Goal: Obtain resource: Obtain resource

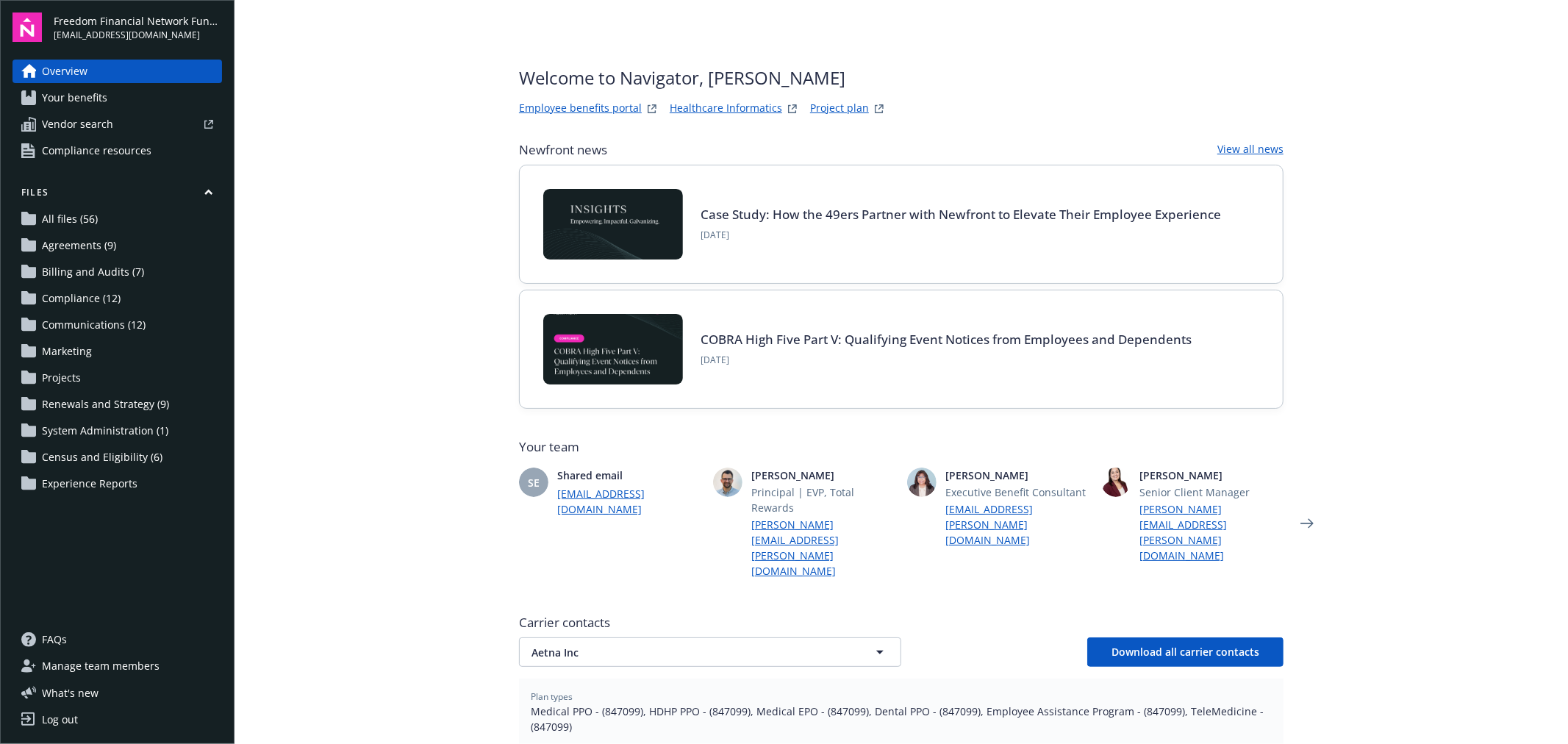
click at [584, 105] on link "Employee benefits portal" at bounding box center [580, 108] width 123 height 17
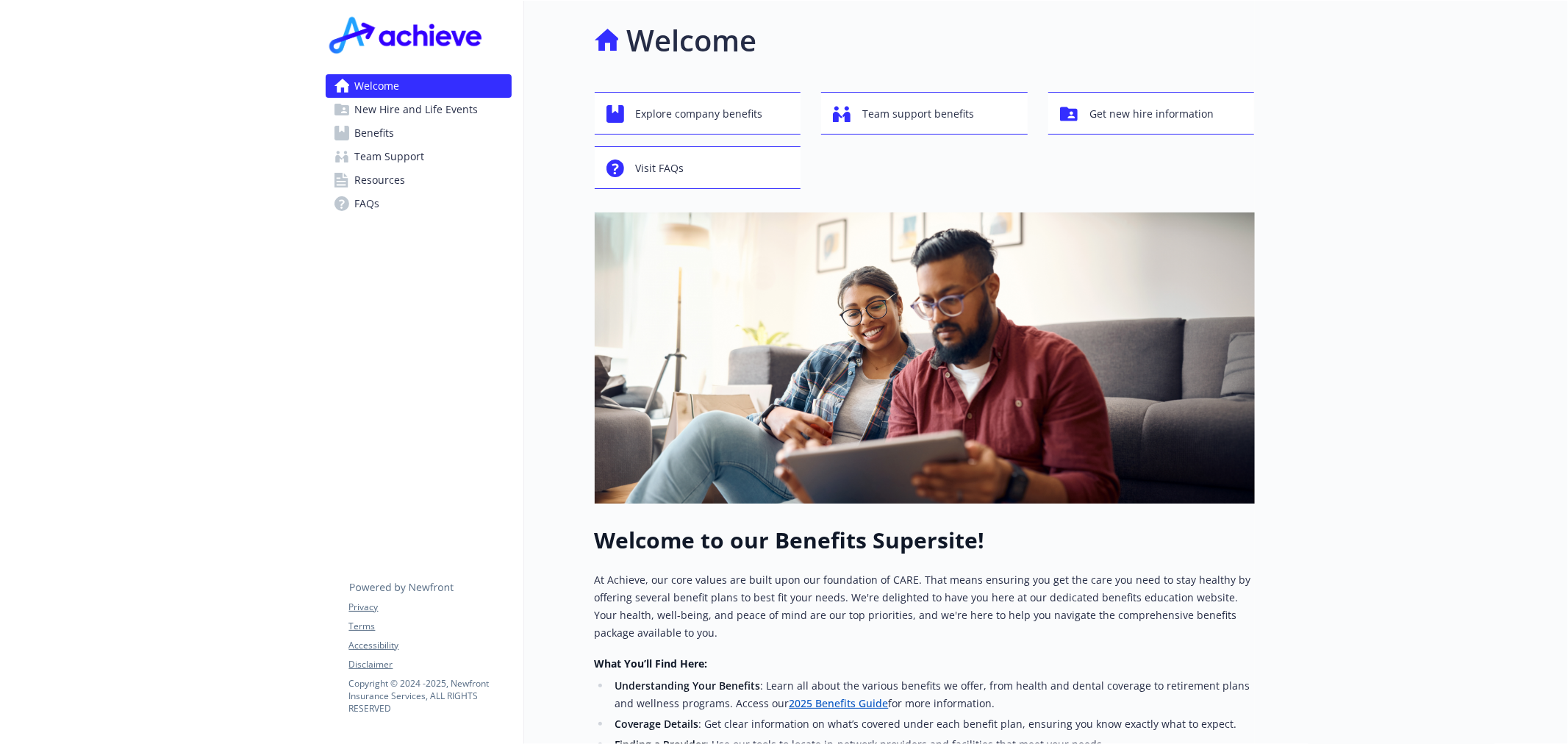
click at [825, 701] on link "2025 Benefits Guide" at bounding box center [838, 702] width 100 height 14
